Goal: Find specific page/section: Find specific page/section

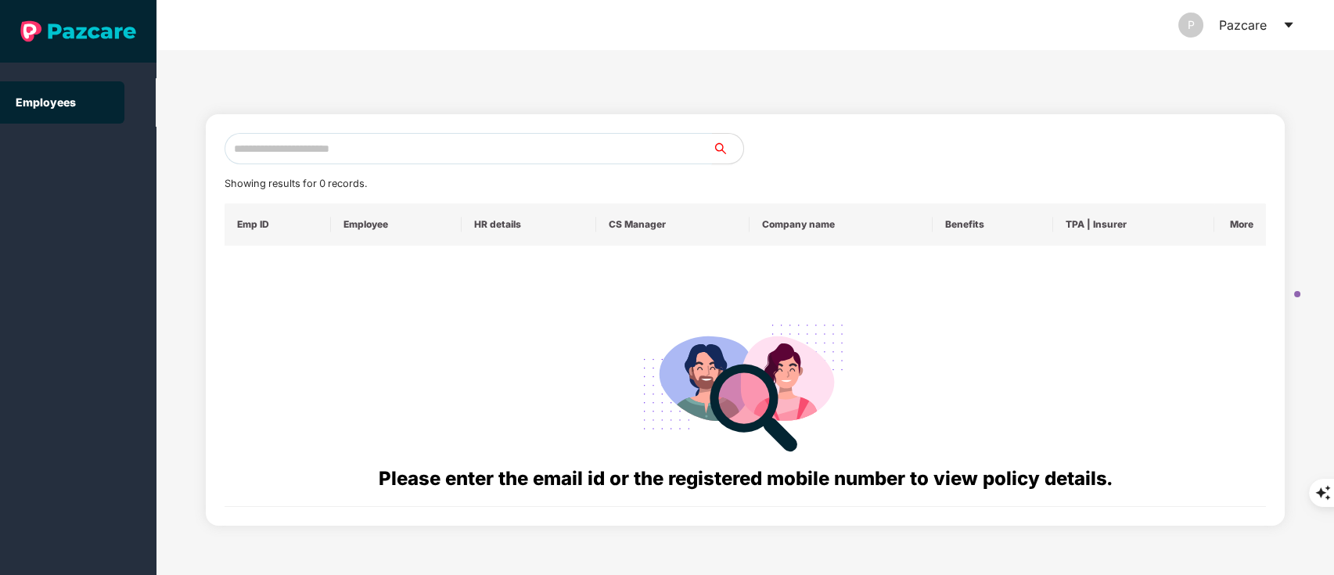
click at [448, 153] on input "text" at bounding box center [469, 148] width 488 height 31
paste input "**********"
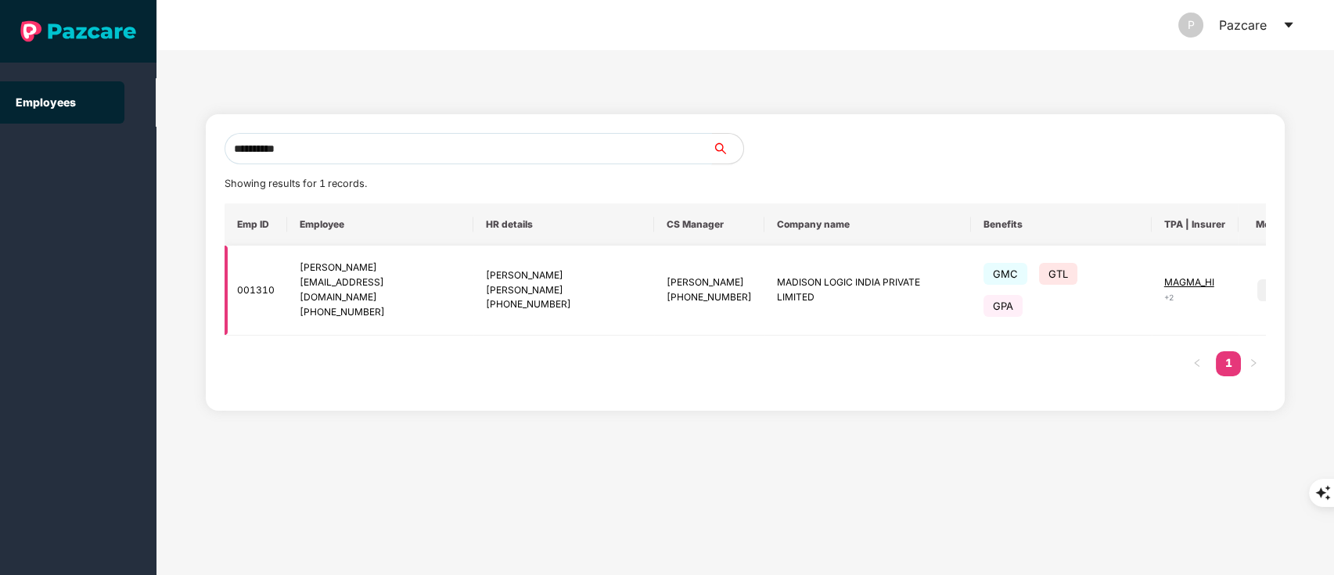
type input "**********"
click at [1258, 279] on img at bounding box center [1269, 290] width 22 height 22
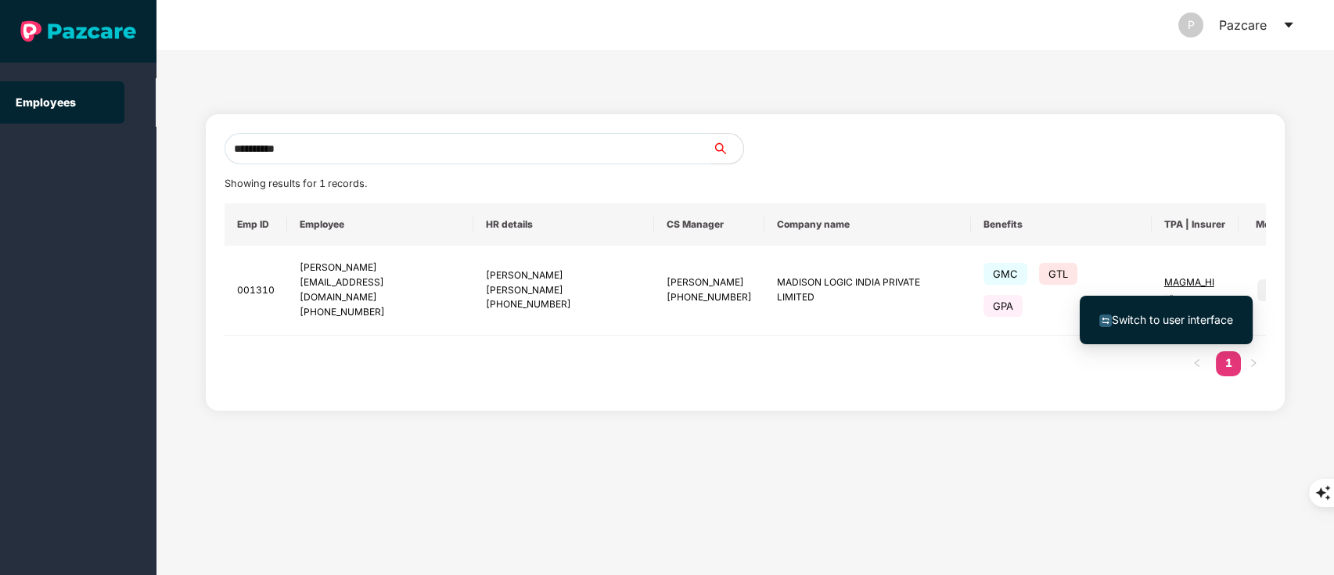
click at [1200, 329] on li "Switch to user interface" at bounding box center [1166, 320] width 173 height 33
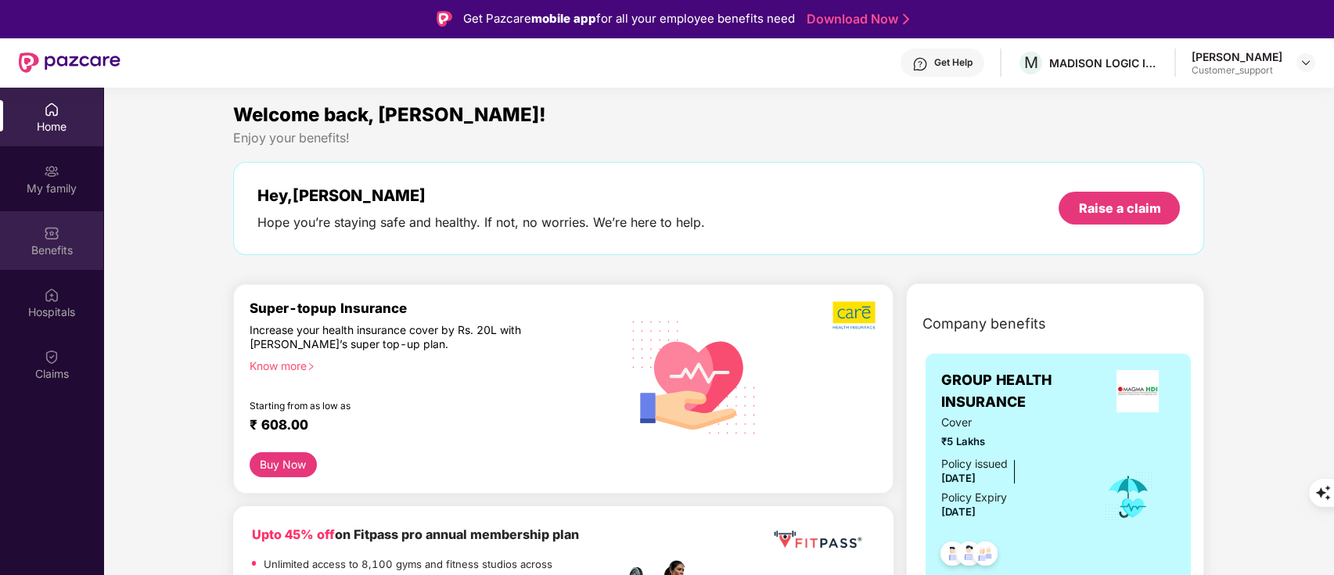
click at [50, 229] on img at bounding box center [52, 233] width 16 height 16
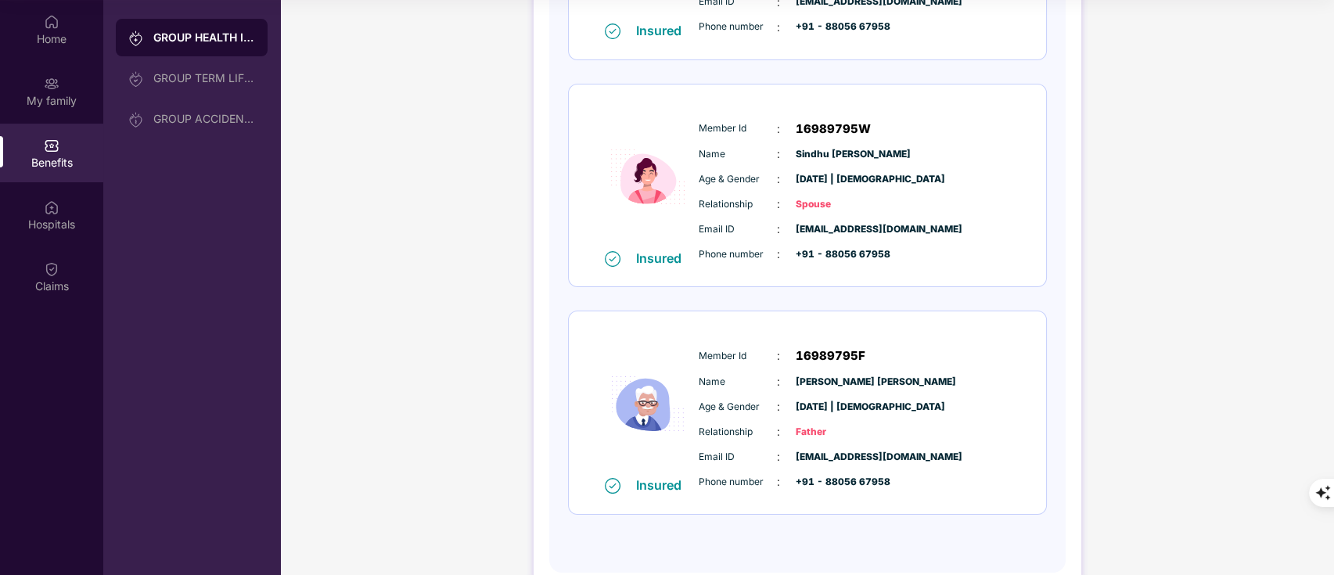
scroll to position [5, 0]
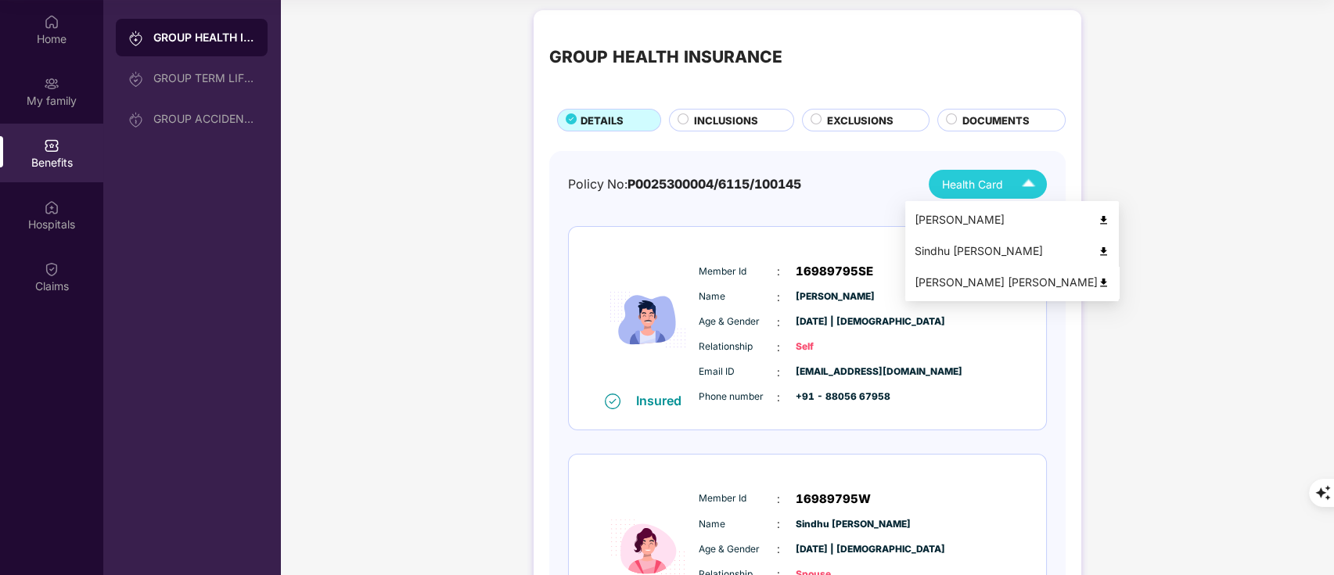
click at [1098, 283] on img at bounding box center [1104, 283] width 12 height 12
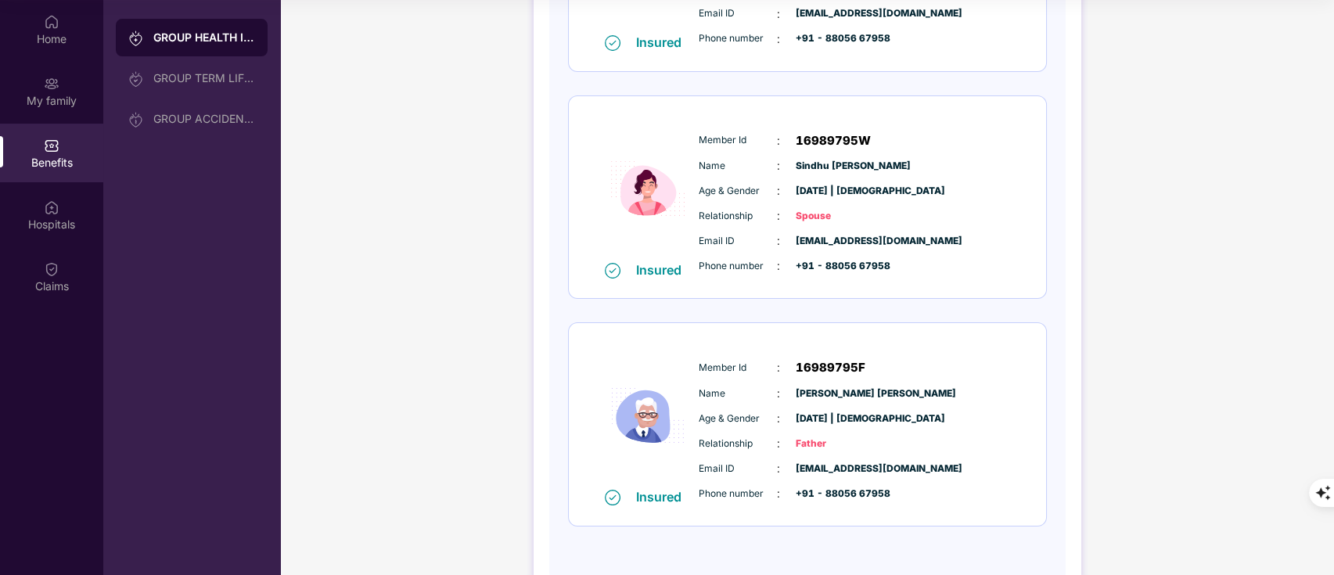
scroll to position [0, 0]
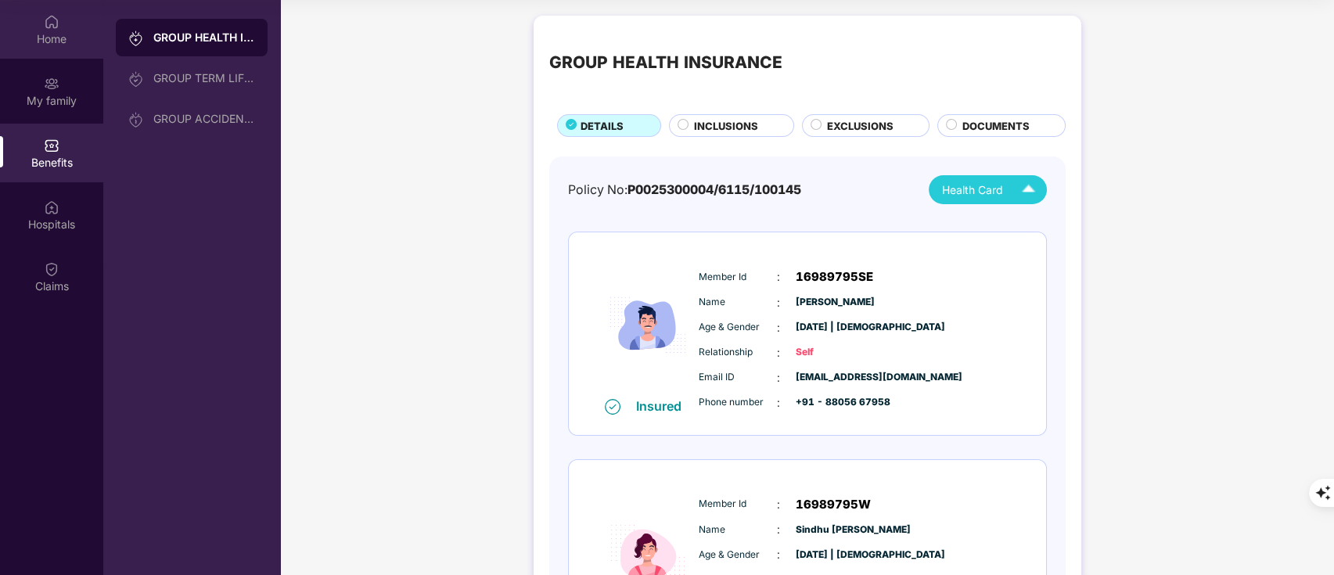
click at [38, 45] on div "Home" at bounding box center [51, 39] width 103 height 16
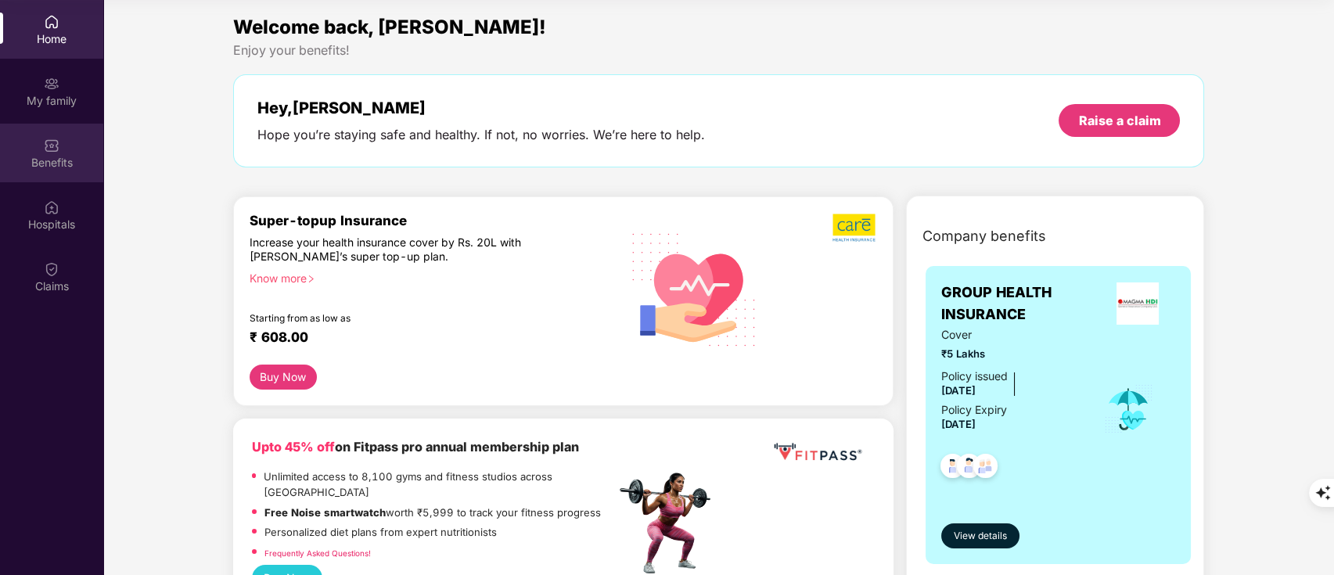
click at [38, 171] on div "Benefits" at bounding box center [51, 153] width 103 height 59
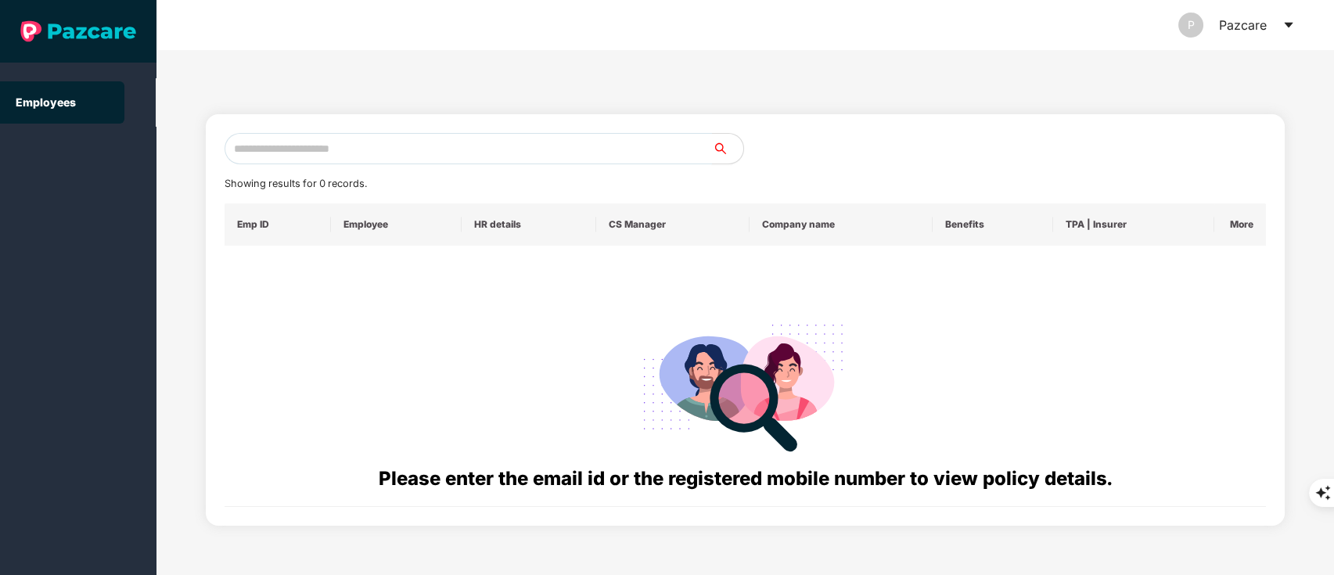
click at [257, 135] on input "text" at bounding box center [469, 148] width 488 height 31
paste input "**********"
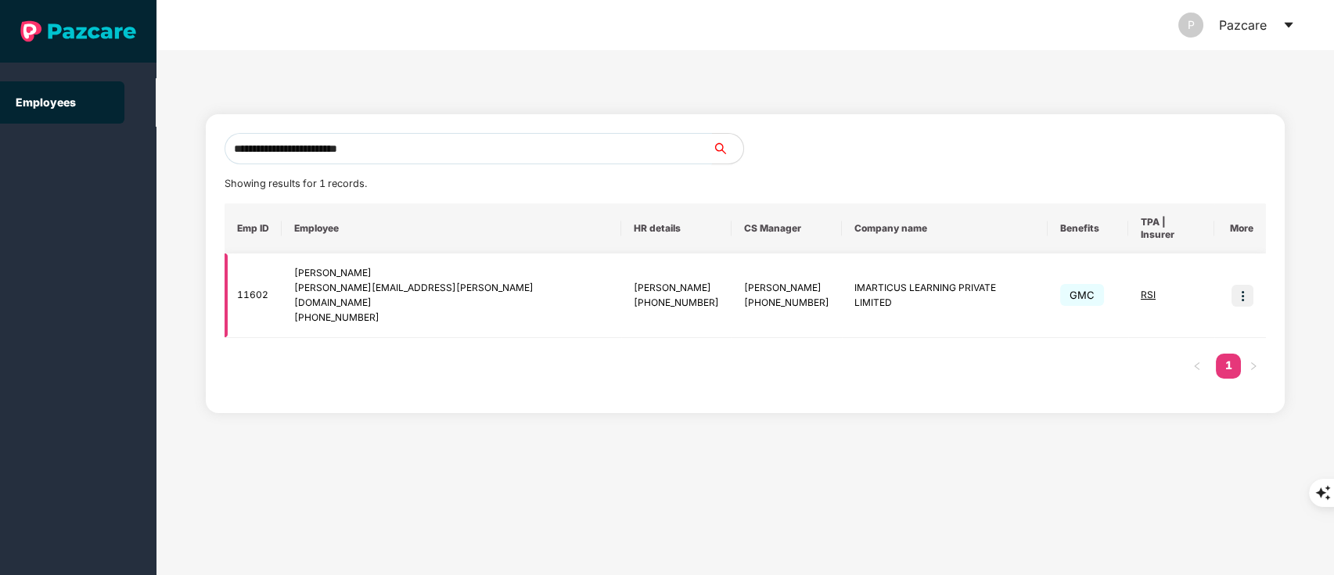
type input "**********"
click at [1239, 285] on img at bounding box center [1243, 296] width 22 height 22
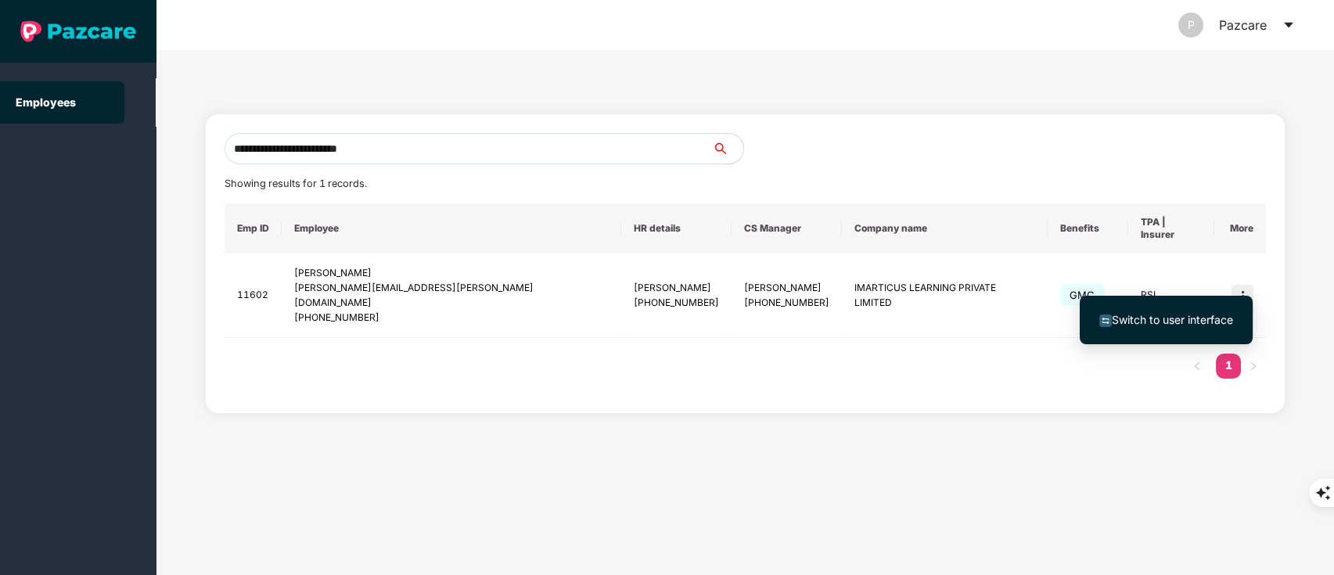
click at [1197, 315] on span "Switch to user interface" at bounding box center [1172, 319] width 121 height 13
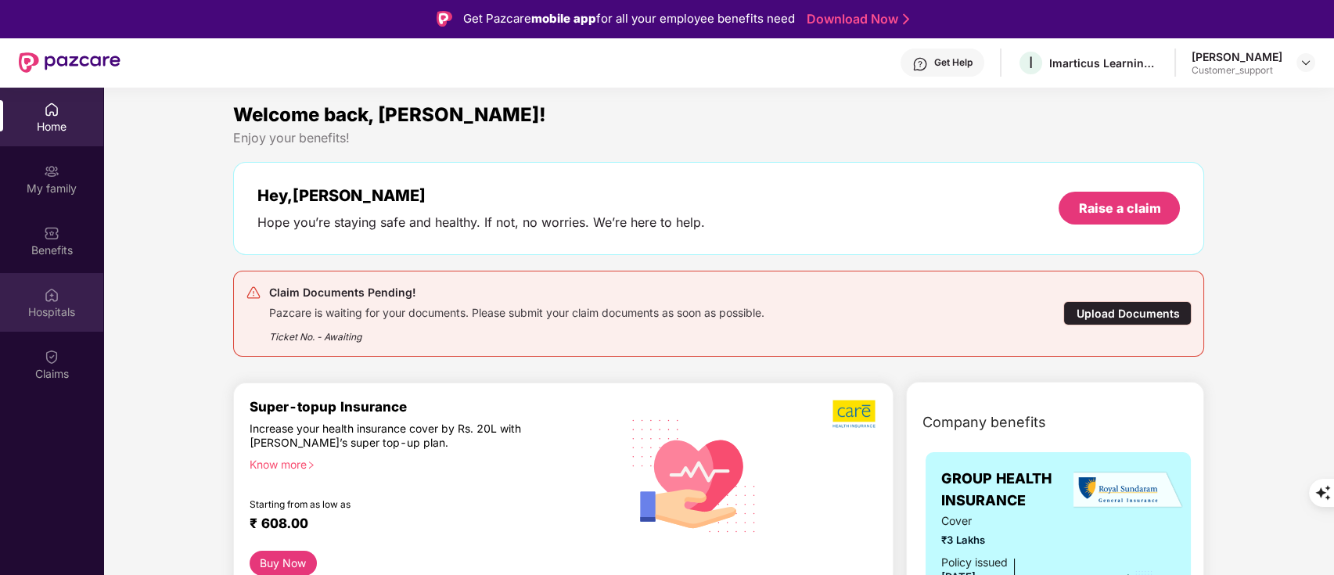
click at [47, 325] on div "Hospitals" at bounding box center [51, 302] width 103 height 59
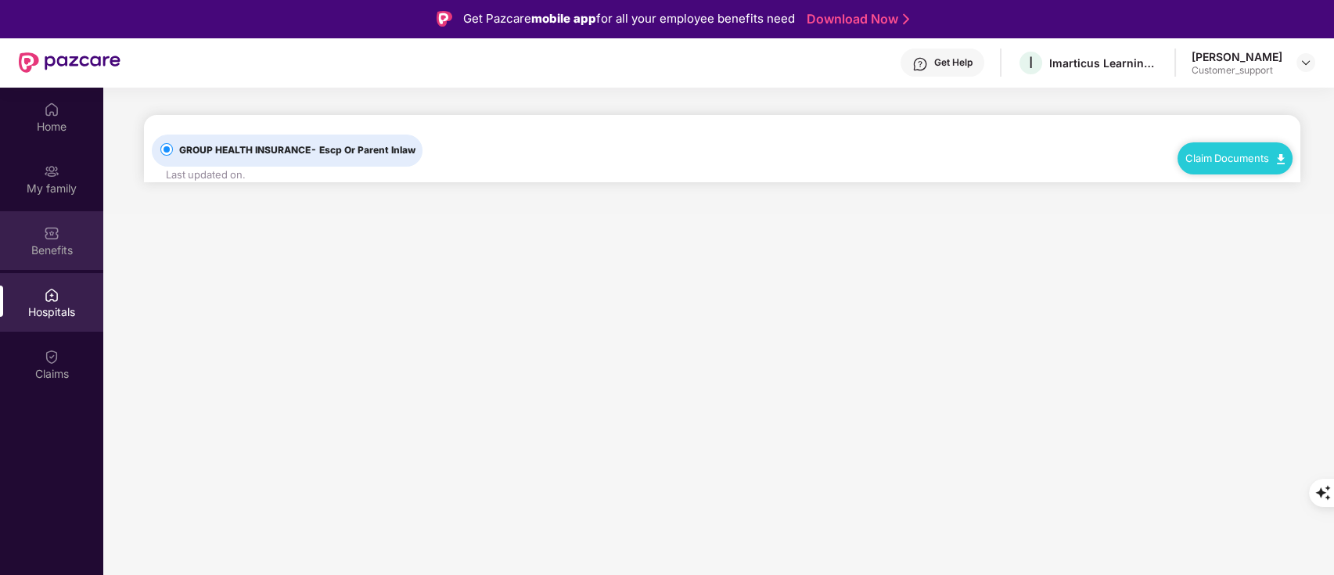
click at [75, 241] on div "Benefits" at bounding box center [51, 240] width 103 height 59
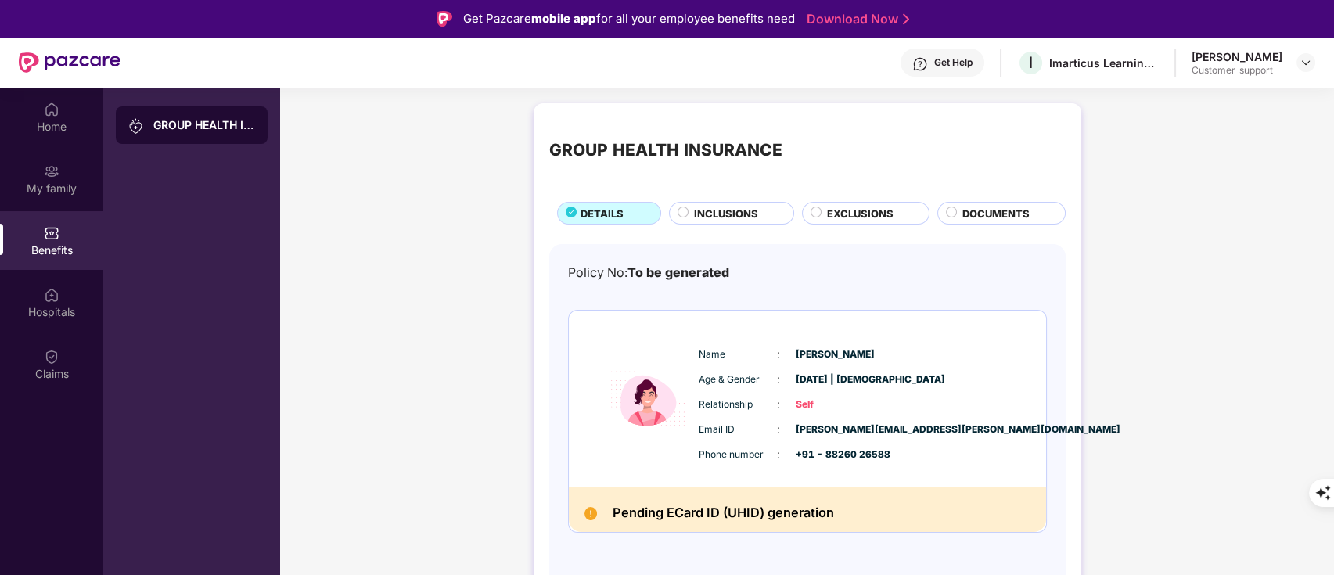
click at [977, 218] on span "DOCUMENTS" at bounding box center [996, 214] width 67 height 16
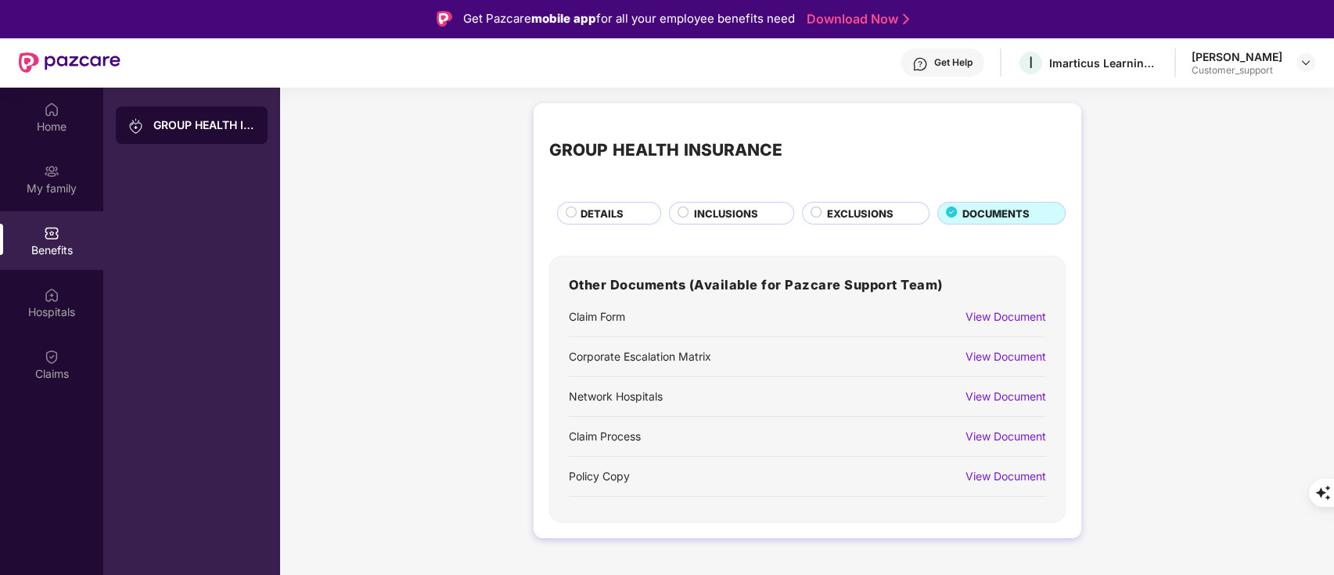
click at [1017, 316] on div "View Document" at bounding box center [1006, 316] width 81 height 17
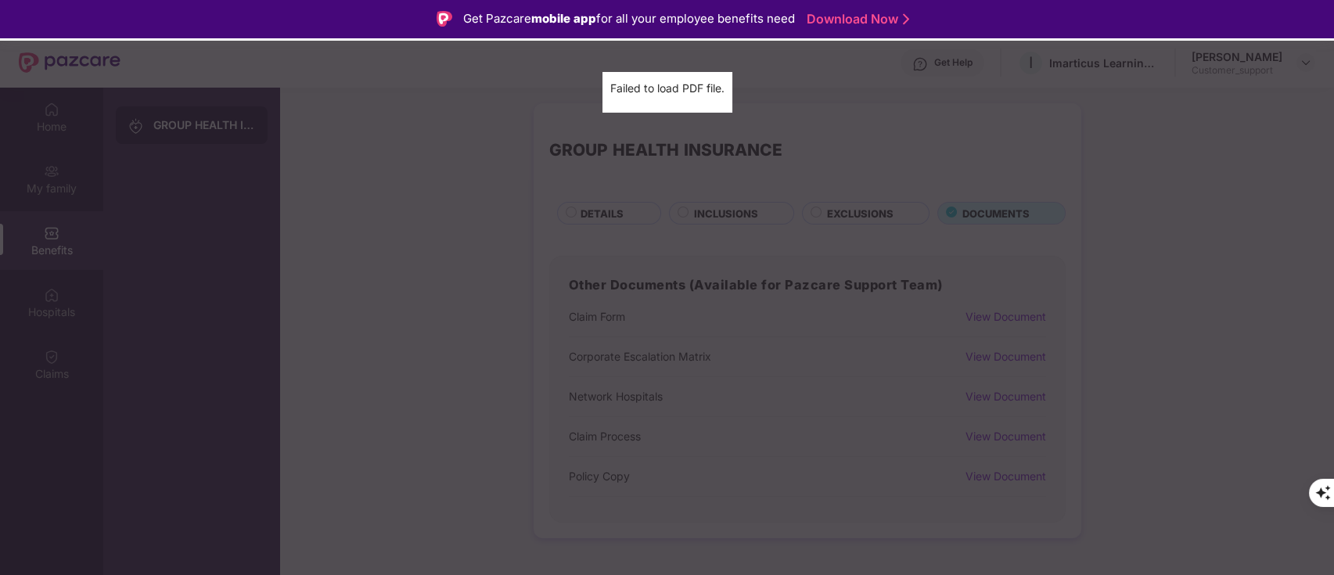
click at [1169, 240] on div "Claim Form Failed to load PDF file." at bounding box center [667, 287] width 1334 height 575
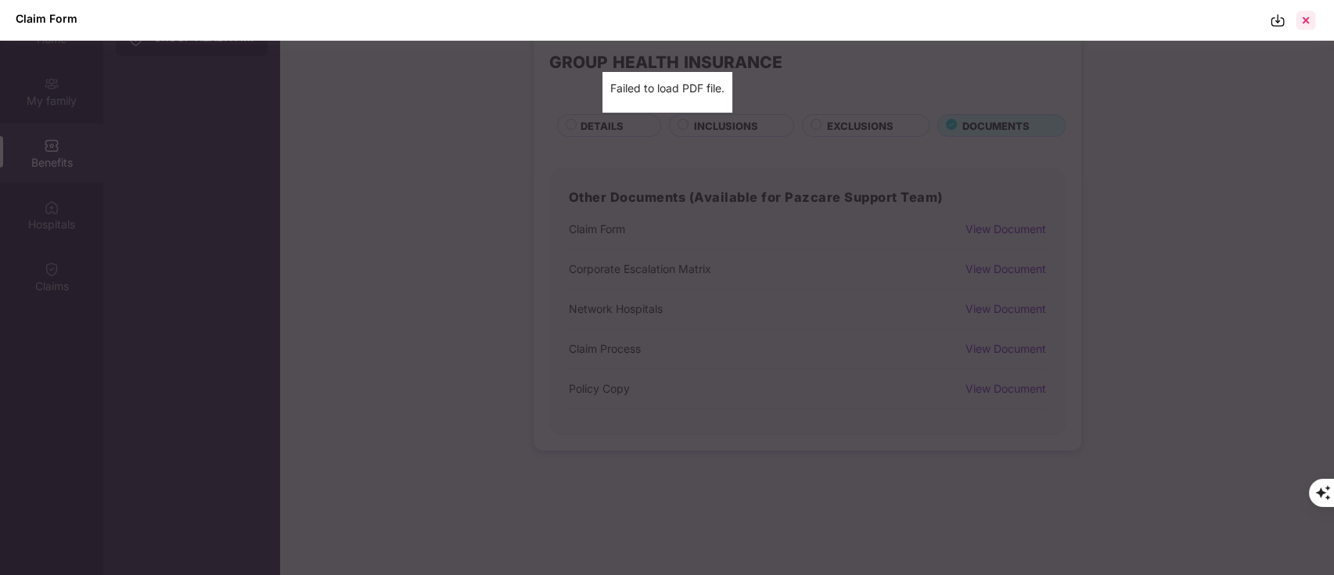
click at [1312, 19] on div at bounding box center [1306, 20] width 25 height 25
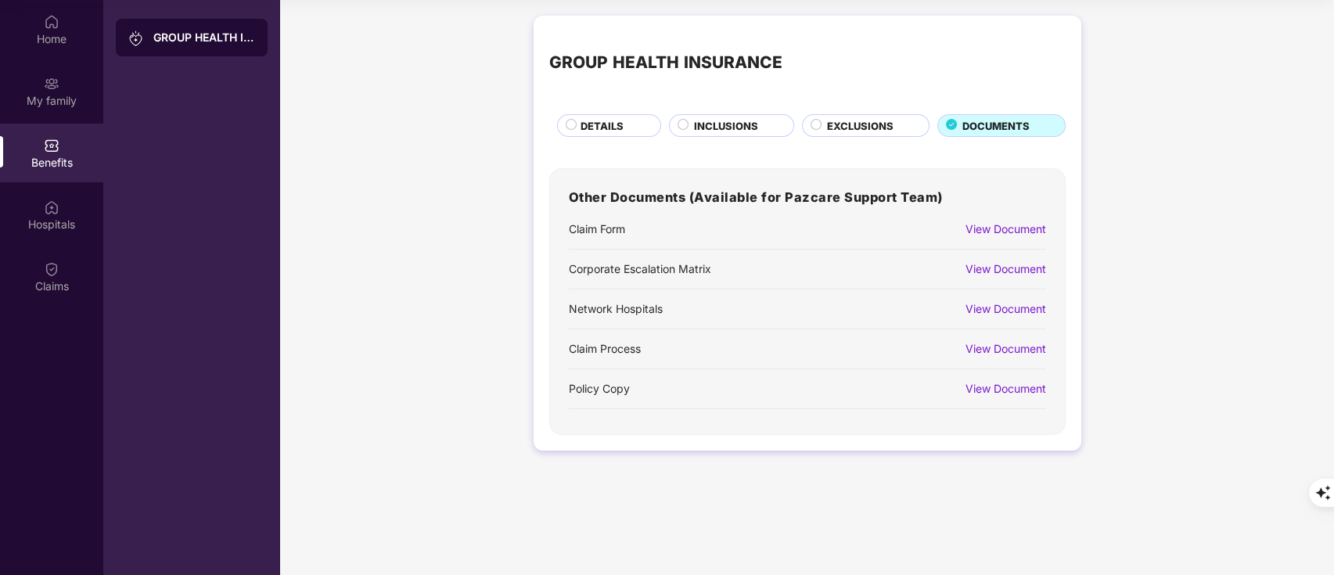
click at [1024, 232] on div "View Document" at bounding box center [1006, 229] width 81 height 17
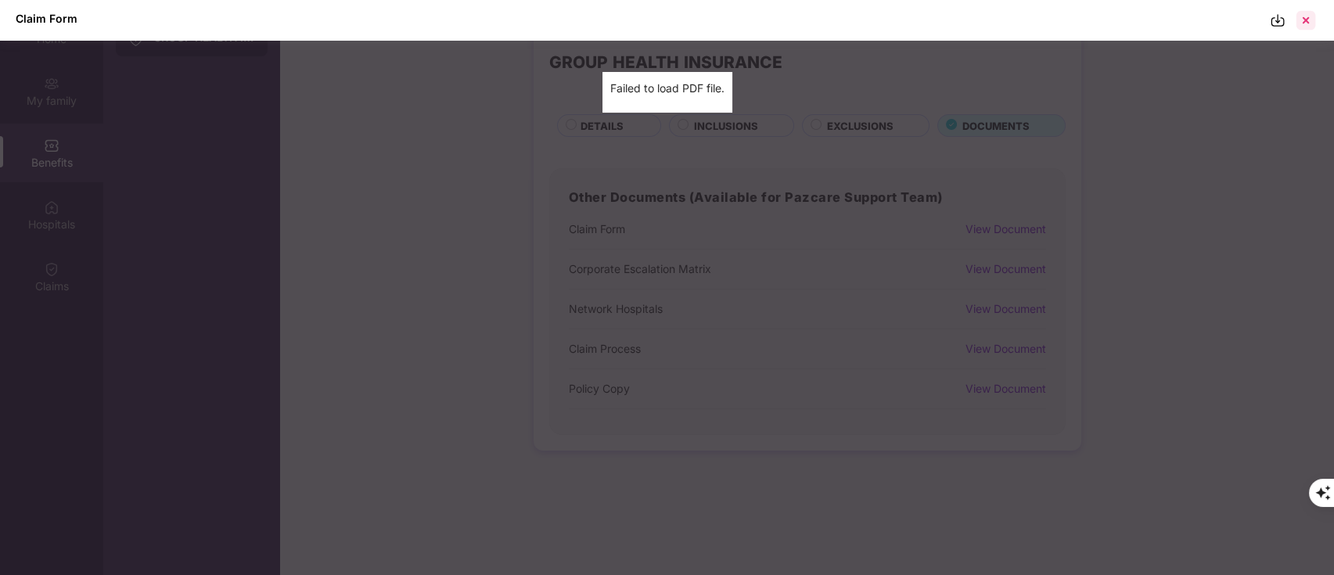
click at [1308, 26] on div at bounding box center [1306, 20] width 25 height 25
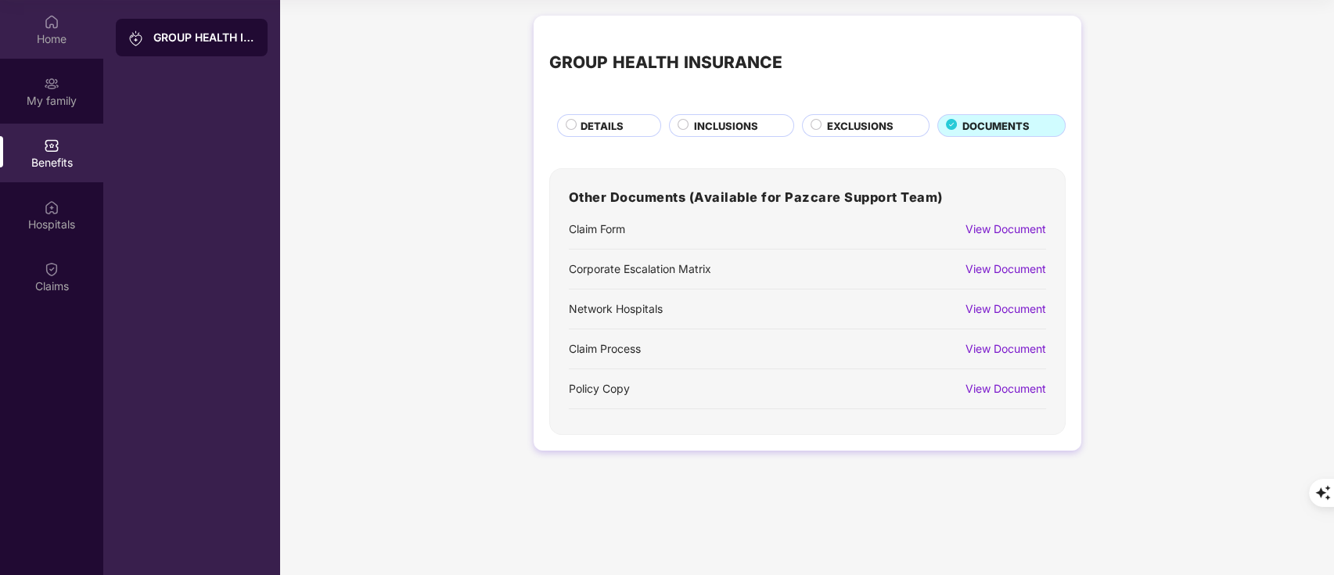
click at [42, 23] on div "Home" at bounding box center [51, 29] width 103 height 59
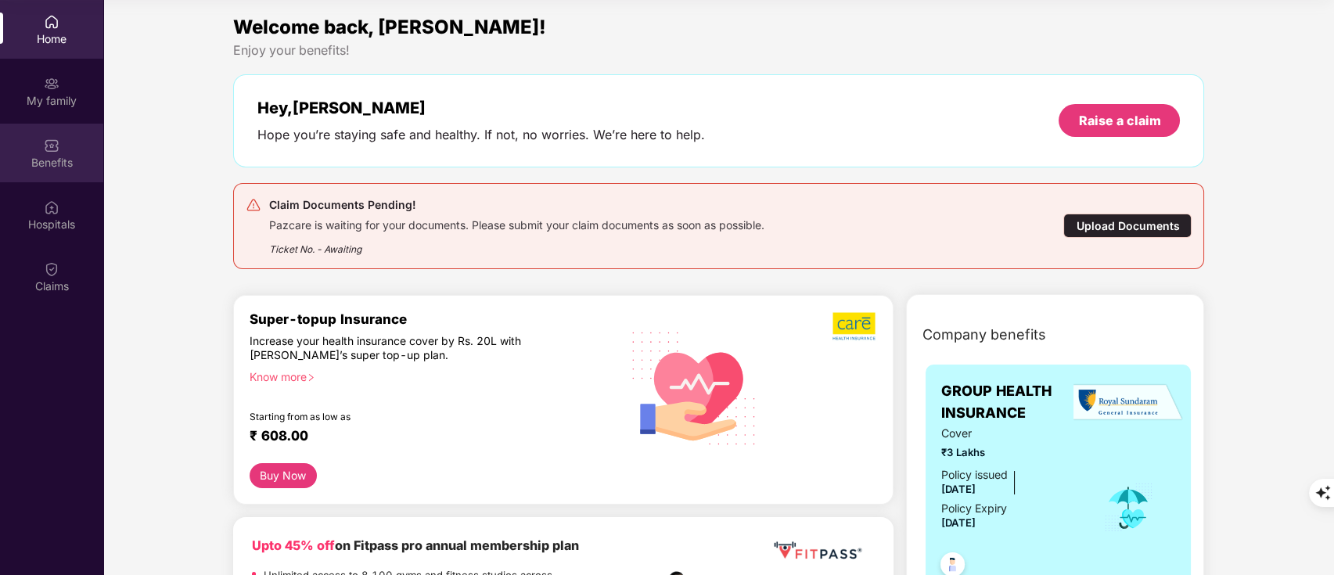
click at [62, 146] on div "Benefits" at bounding box center [51, 153] width 103 height 59
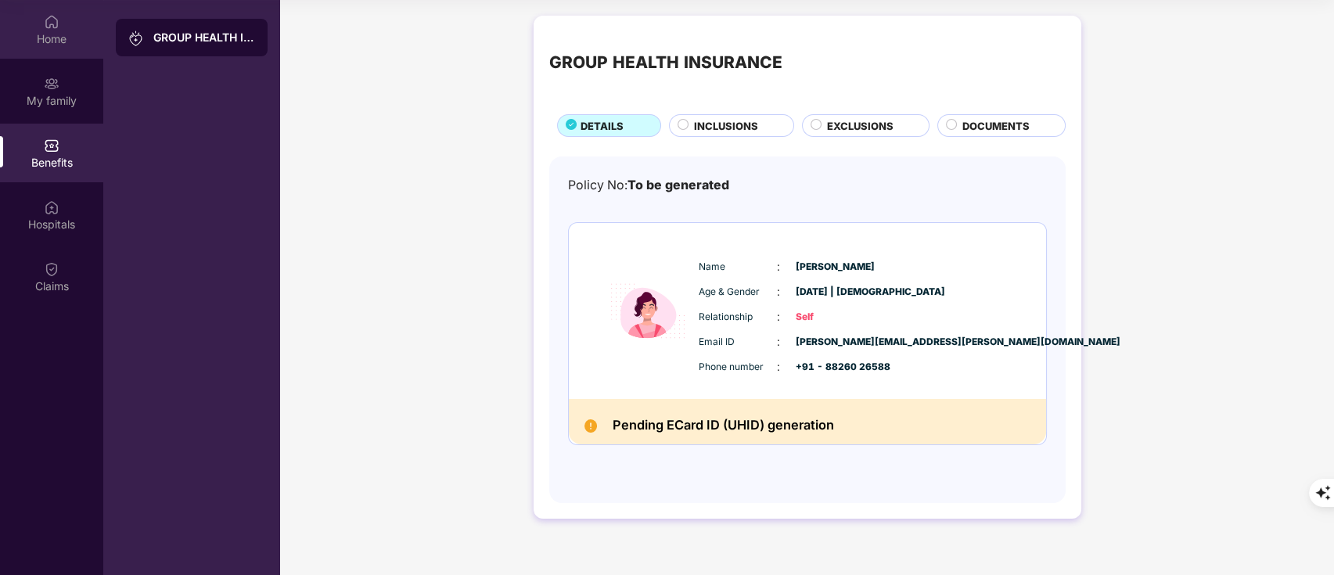
click at [52, 45] on div "Home" at bounding box center [51, 39] width 103 height 16
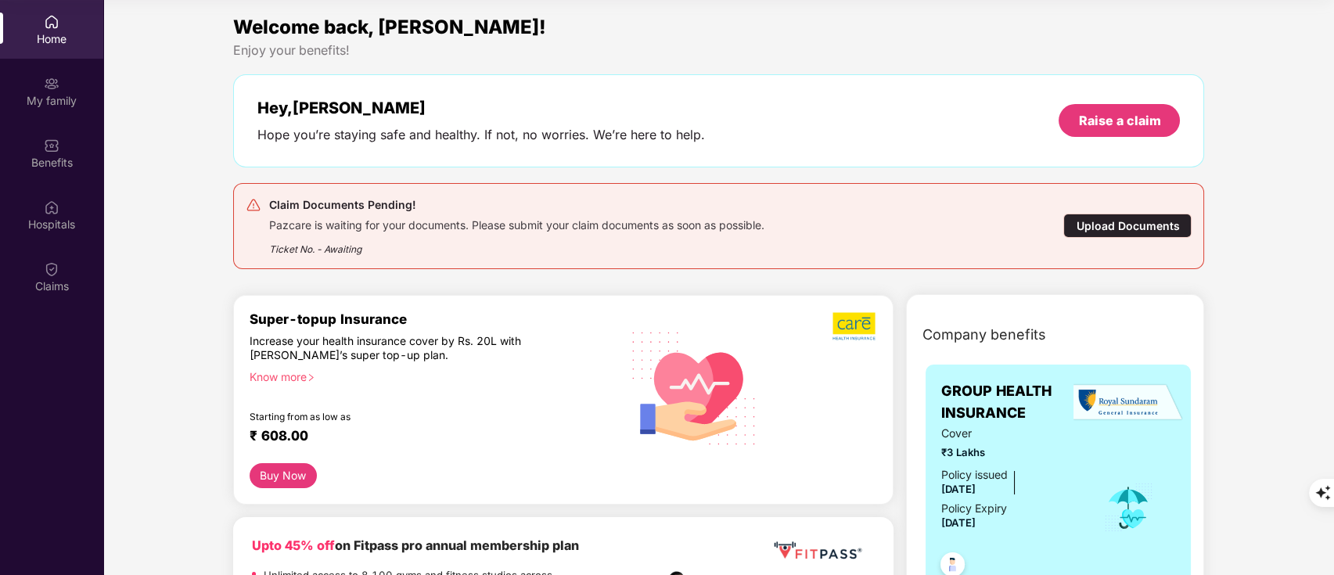
scroll to position [0, 0]
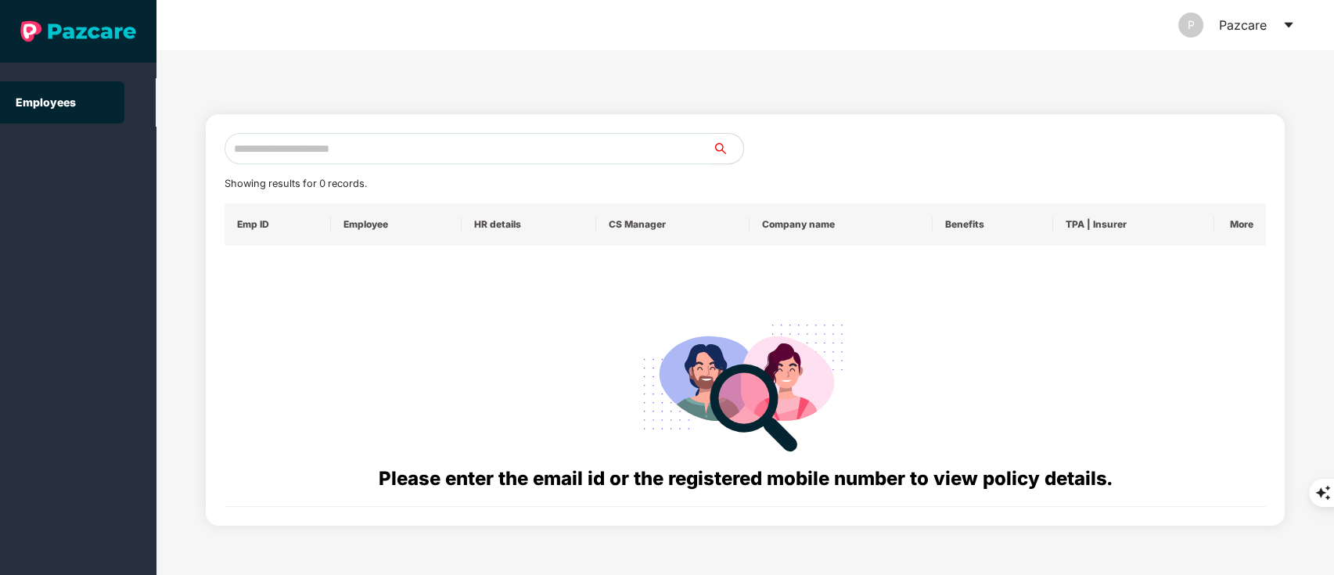
click at [272, 149] on input "text" at bounding box center [469, 148] width 488 height 31
paste input "**********"
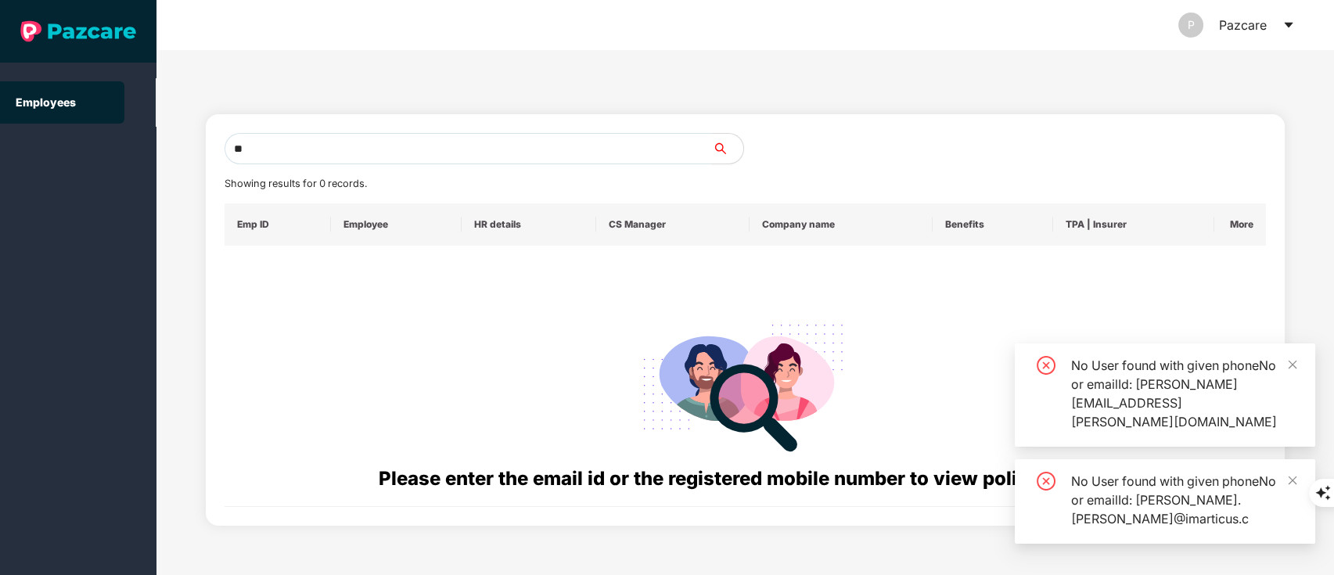
type input "*"
paste input "**********"
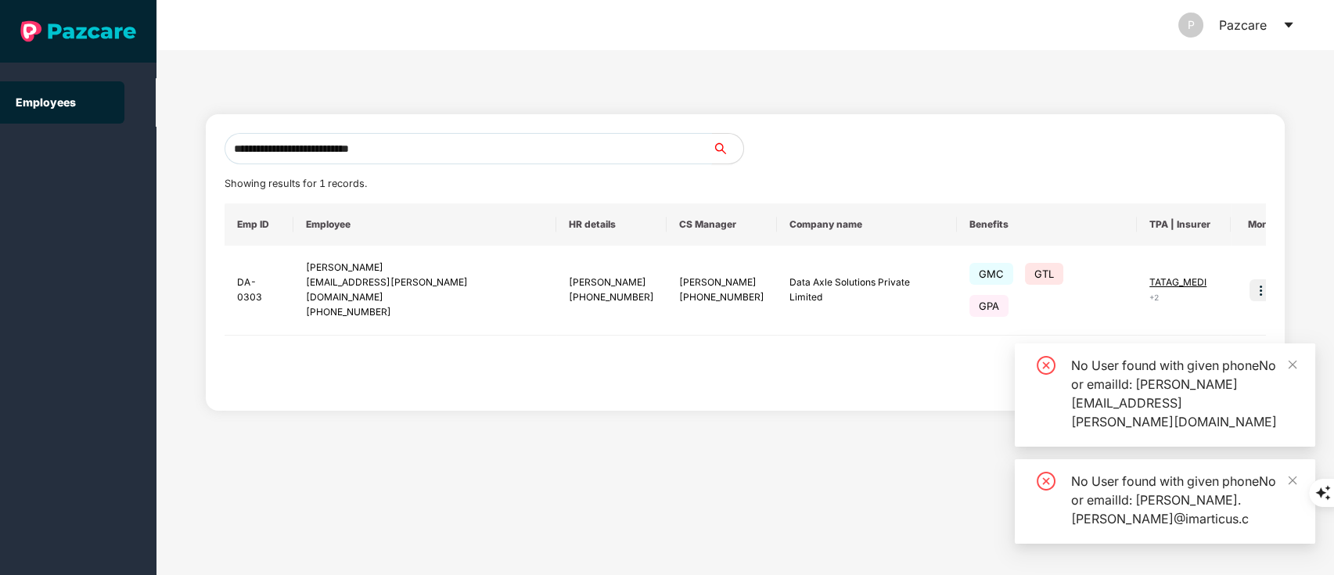
type input "**********"
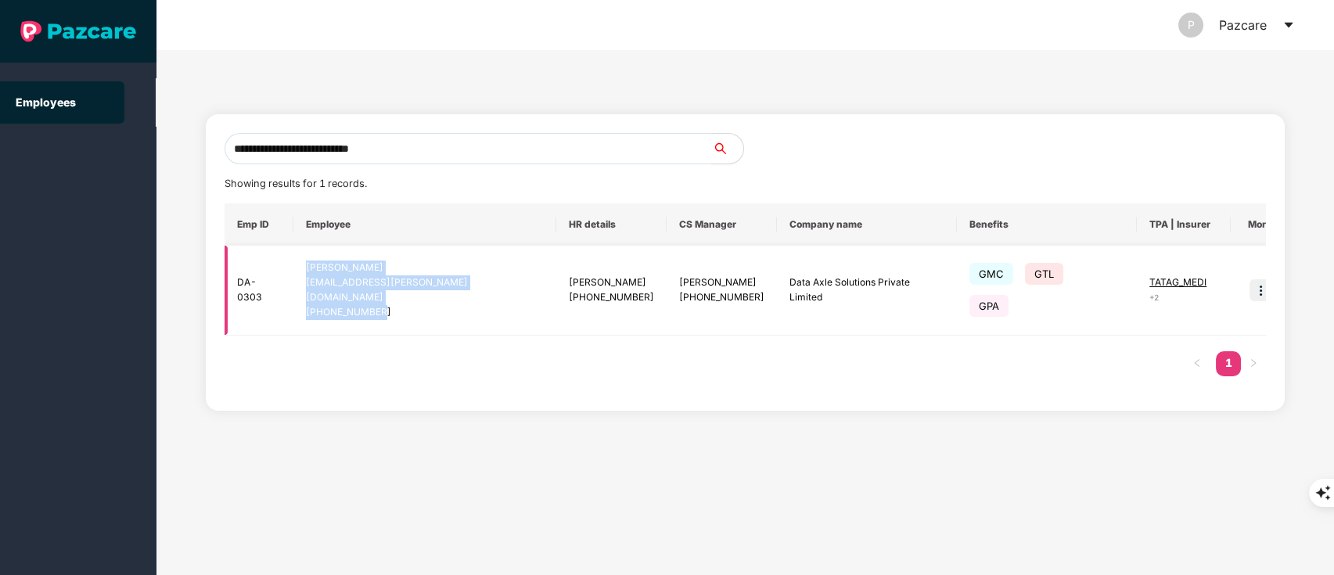
drag, startPoint x: 304, startPoint y: 263, endPoint x: 432, endPoint y: 297, distance: 132.1
click at [432, 297] on td "[PERSON_NAME] [EMAIL_ADDRESS][PERSON_NAME][DOMAIN_NAME] [PHONE_NUMBER]" at bounding box center [424, 291] width 263 height 90
copy div "[PERSON_NAME] [EMAIL_ADDRESS][PERSON_NAME][DOMAIN_NAME] [PHONE_NUMBER]"
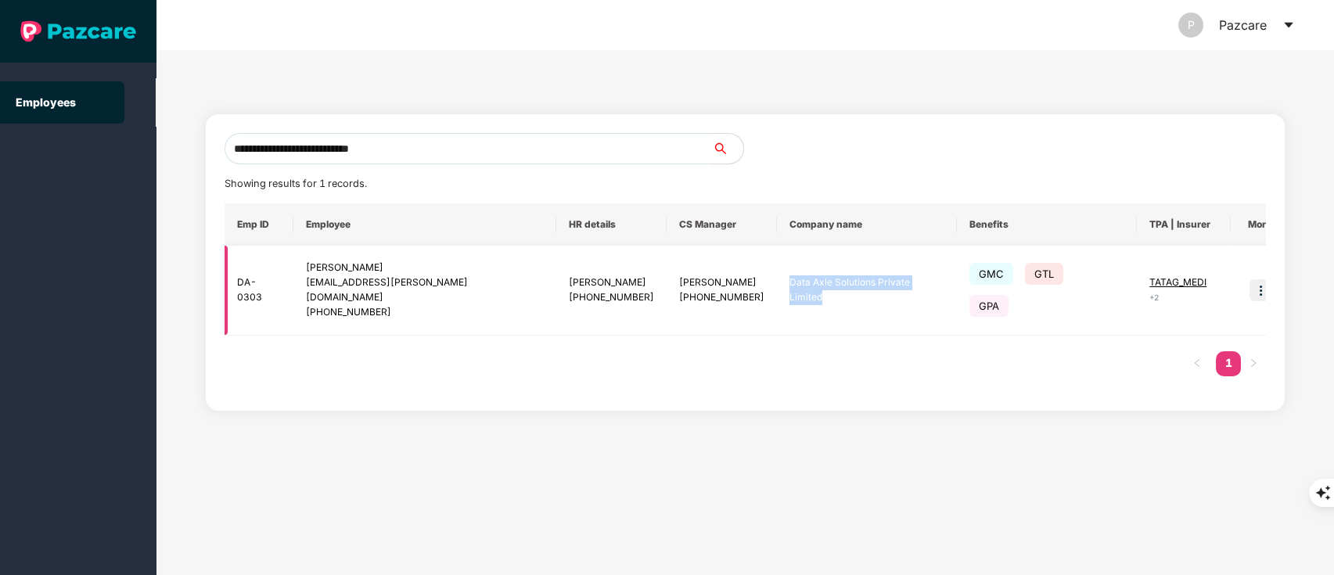
drag, startPoint x: 739, startPoint y: 280, endPoint x: 907, endPoint y: 281, distance: 168.3
click at [907, 281] on td "Data Axle Solutions Private Limited" at bounding box center [866, 291] width 179 height 90
copy td "Data Axle Solutions Private Limited"
